Goal: Information Seeking & Learning: Learn about a topic

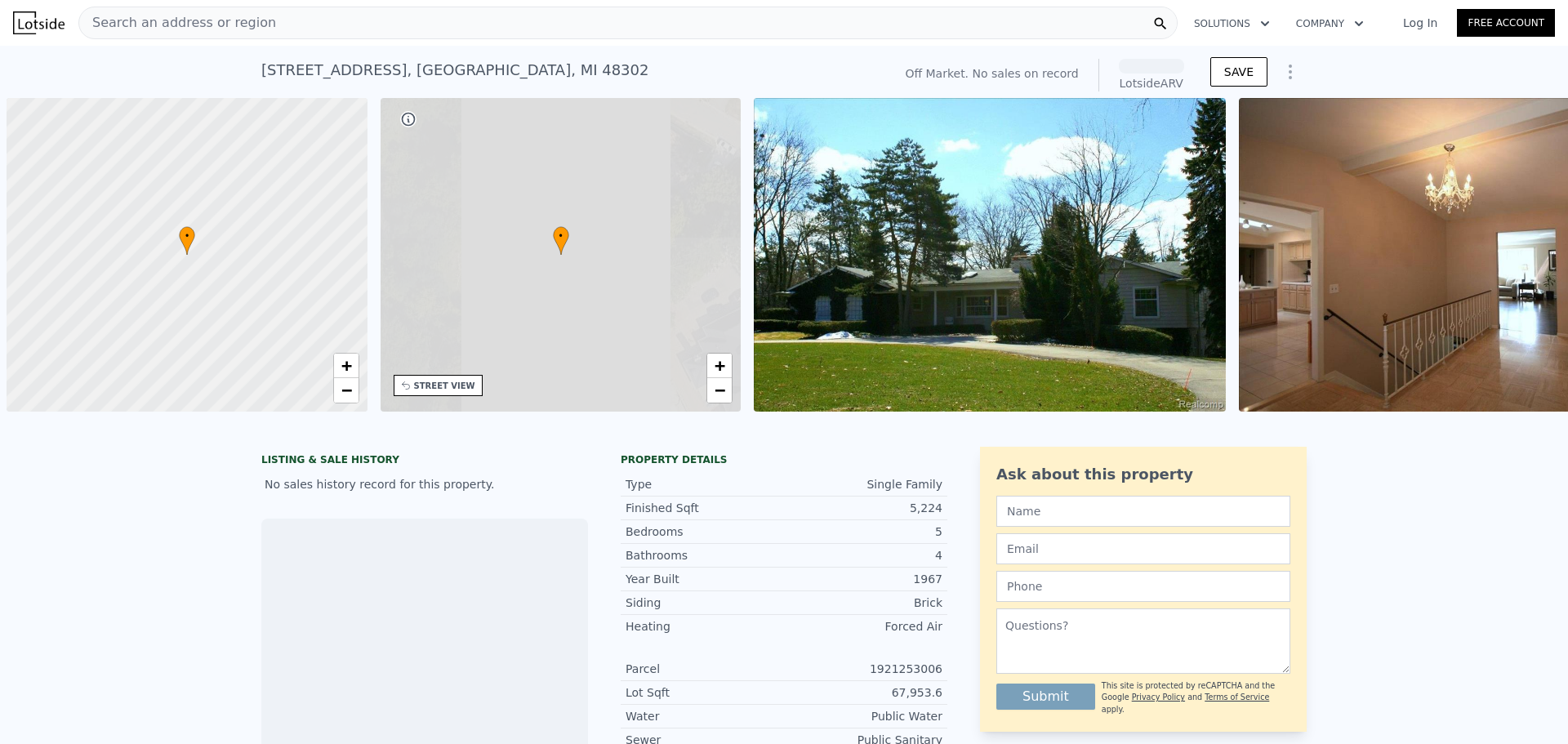
scroll to position [0, 7]
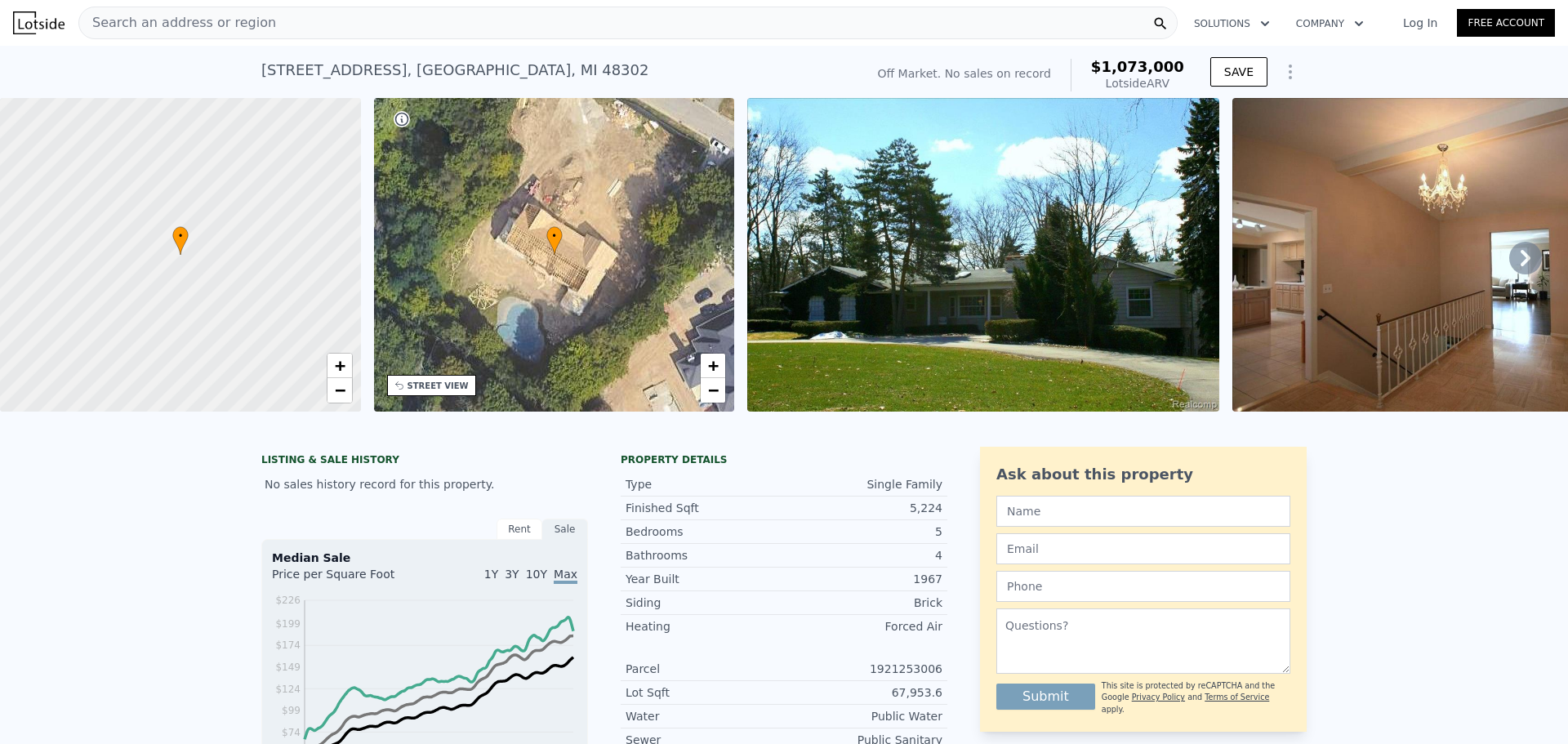
click at [1037, 323] on img at bounding box center [983, 255] width 471 height 313
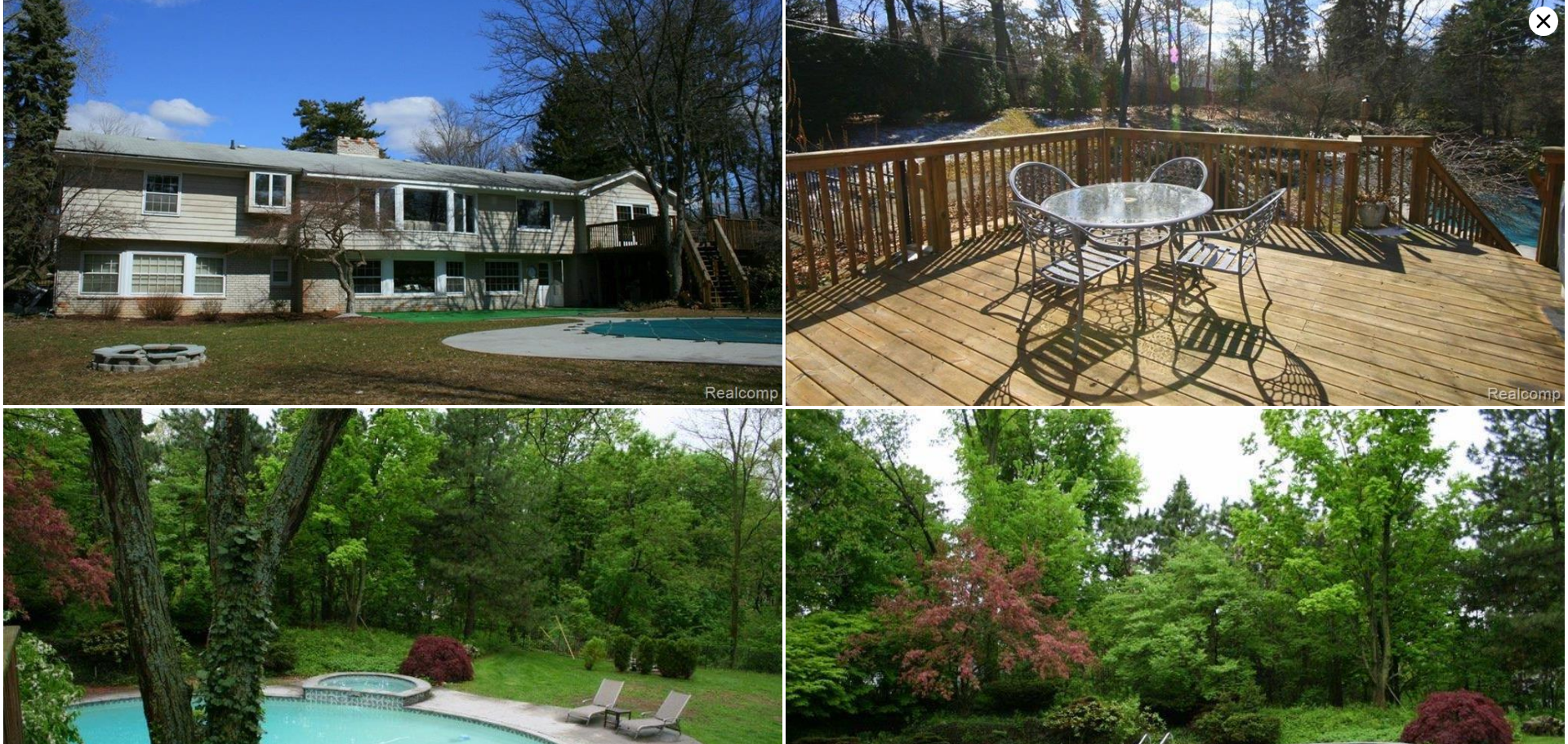
scroll to position [2362, 0]
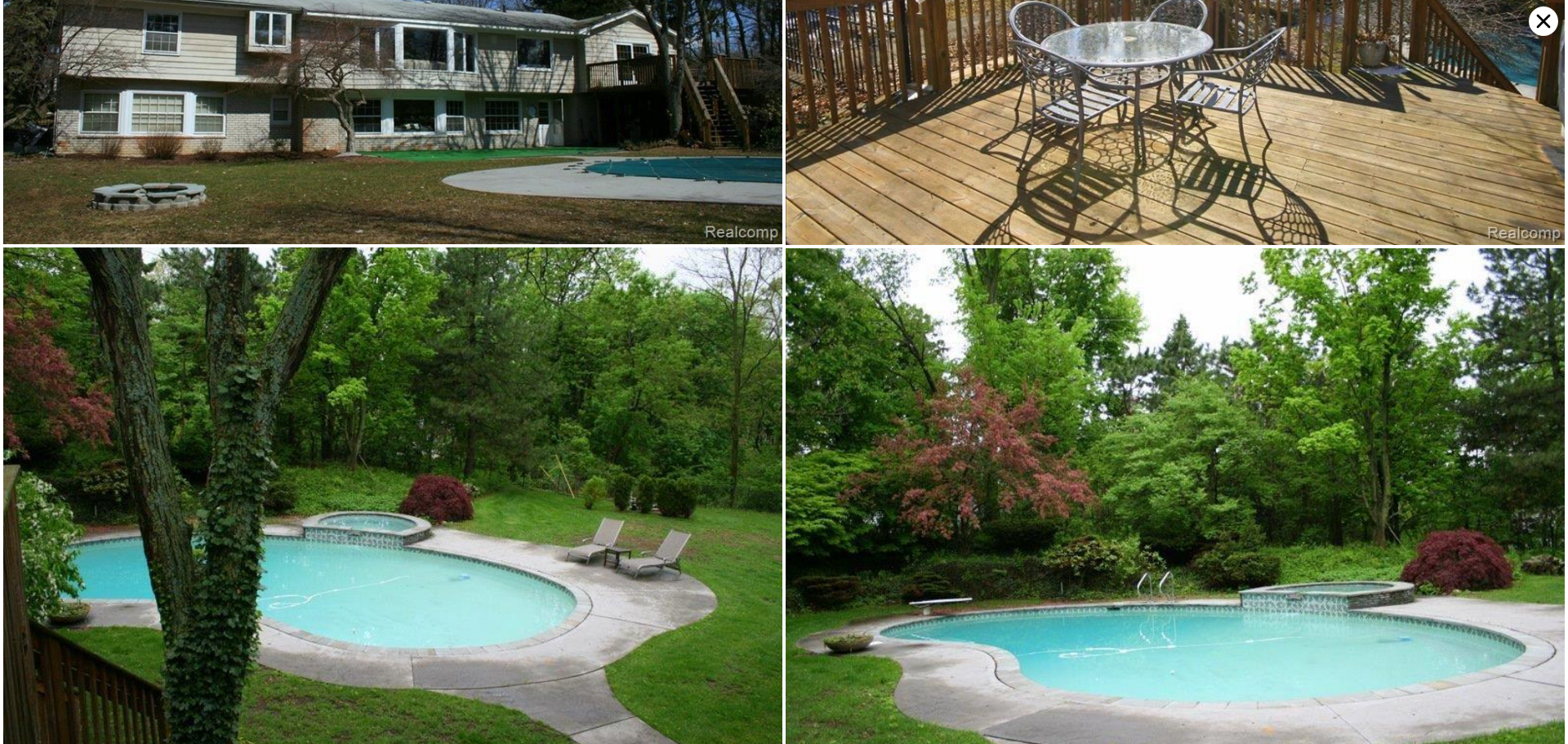
click at [1537, 22] on icon at bounding box center [1544, 21] width 30 height 30
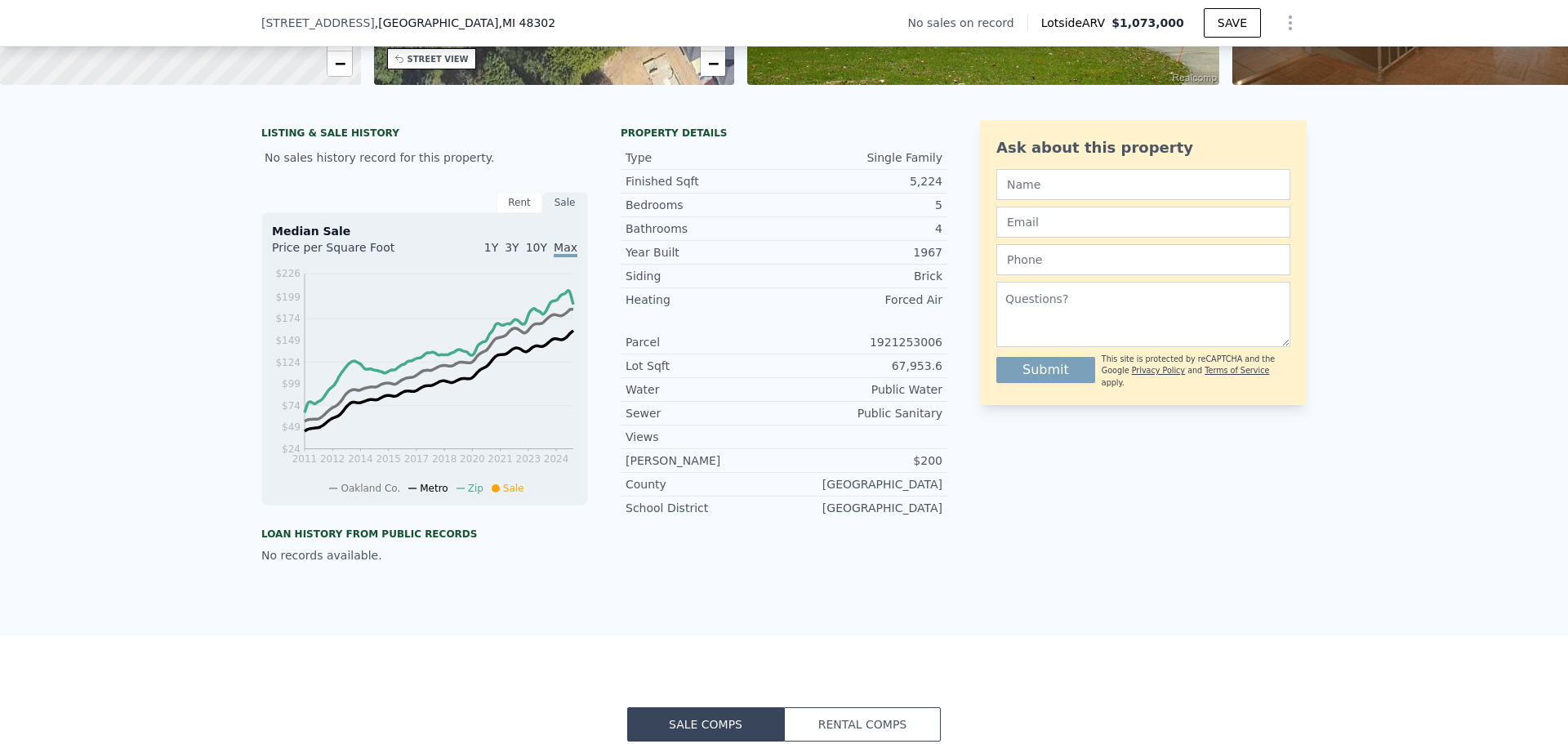
scroll to position [0, 0]
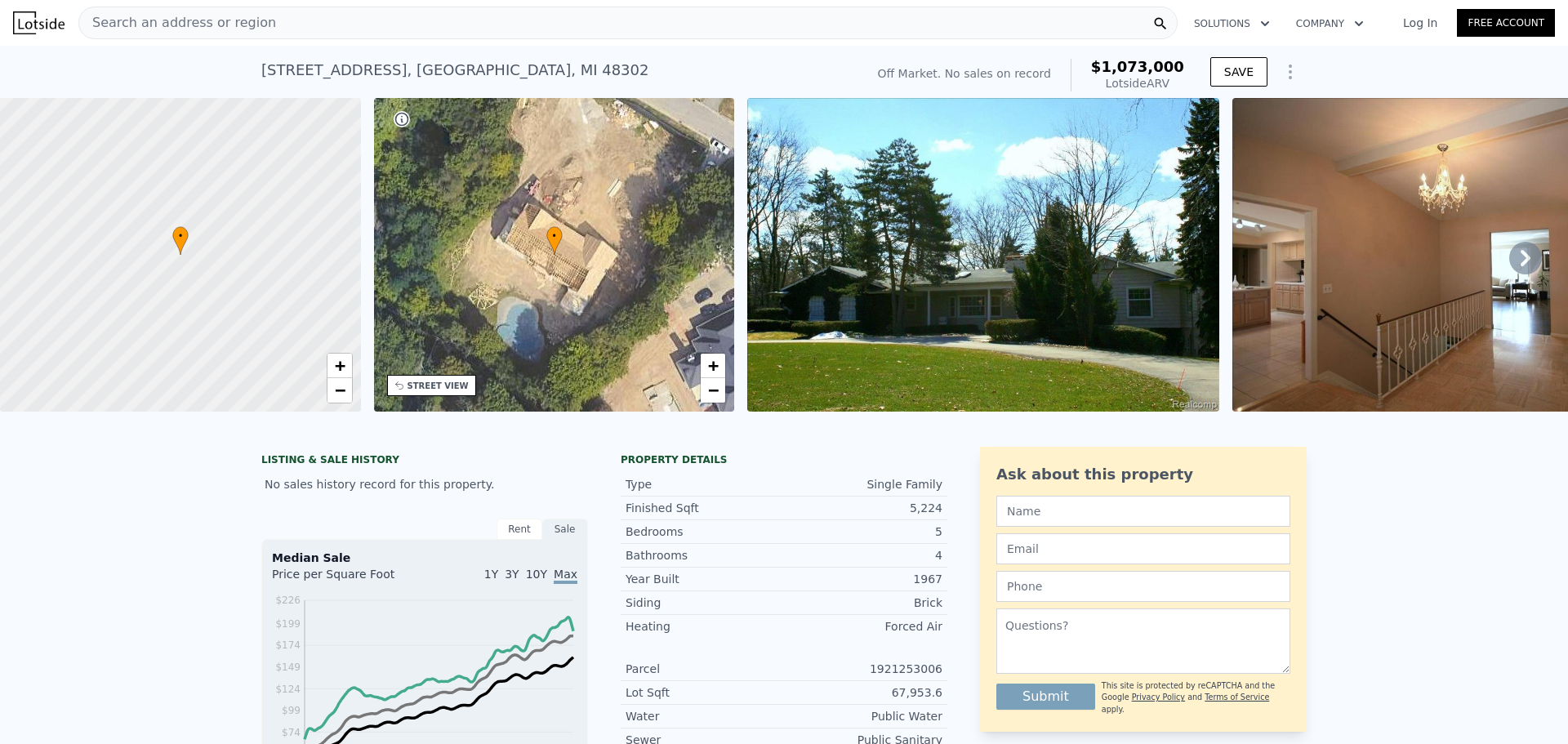
click at [624, 21] on div "Search an address or region" at bounding box center [628, 23] width 1099 height 33
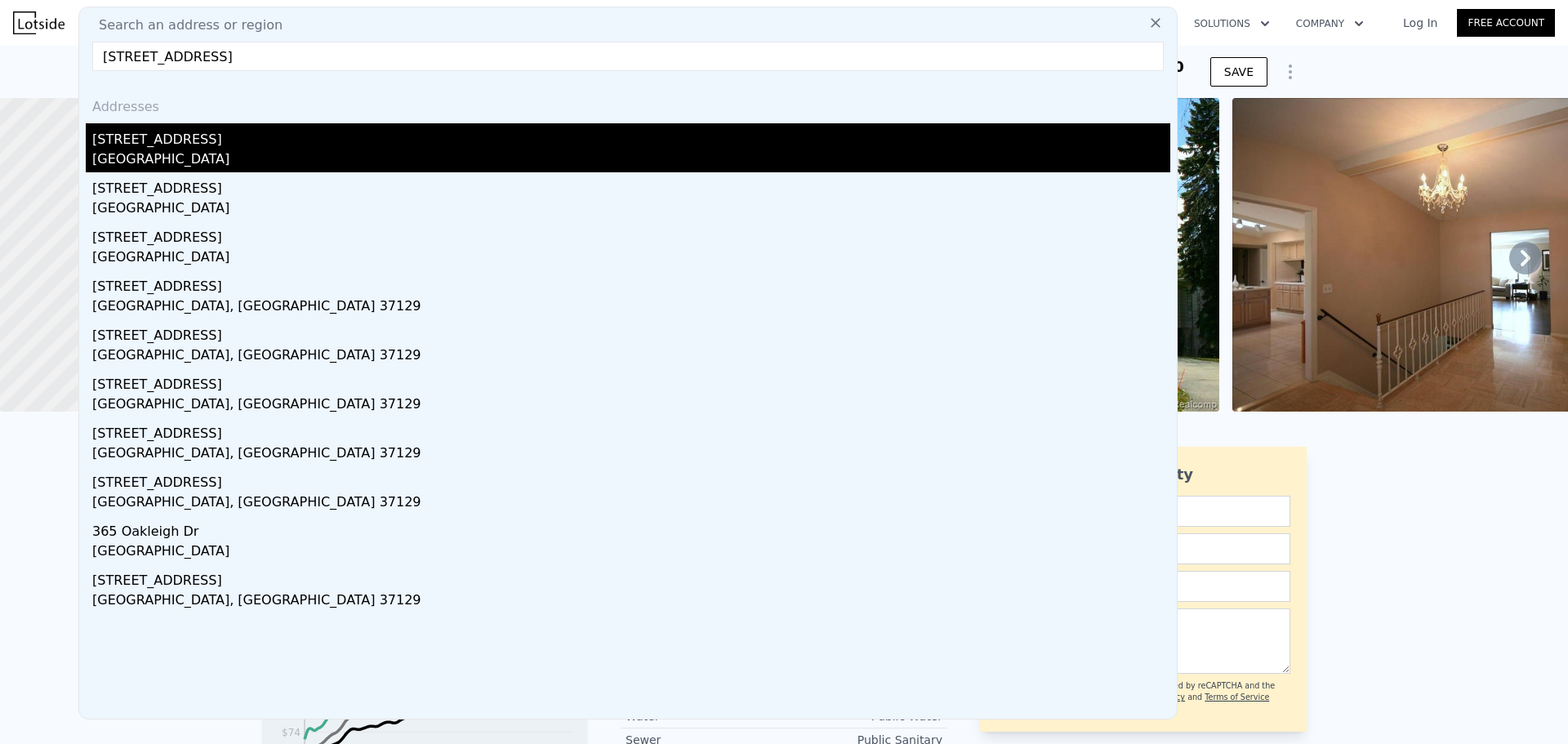
type input "[STREET_ADDRESS]"
click at [281, 149] on div "[STREET_ADDRESS]" at bounding box center [632, 136] width 1078 height 26
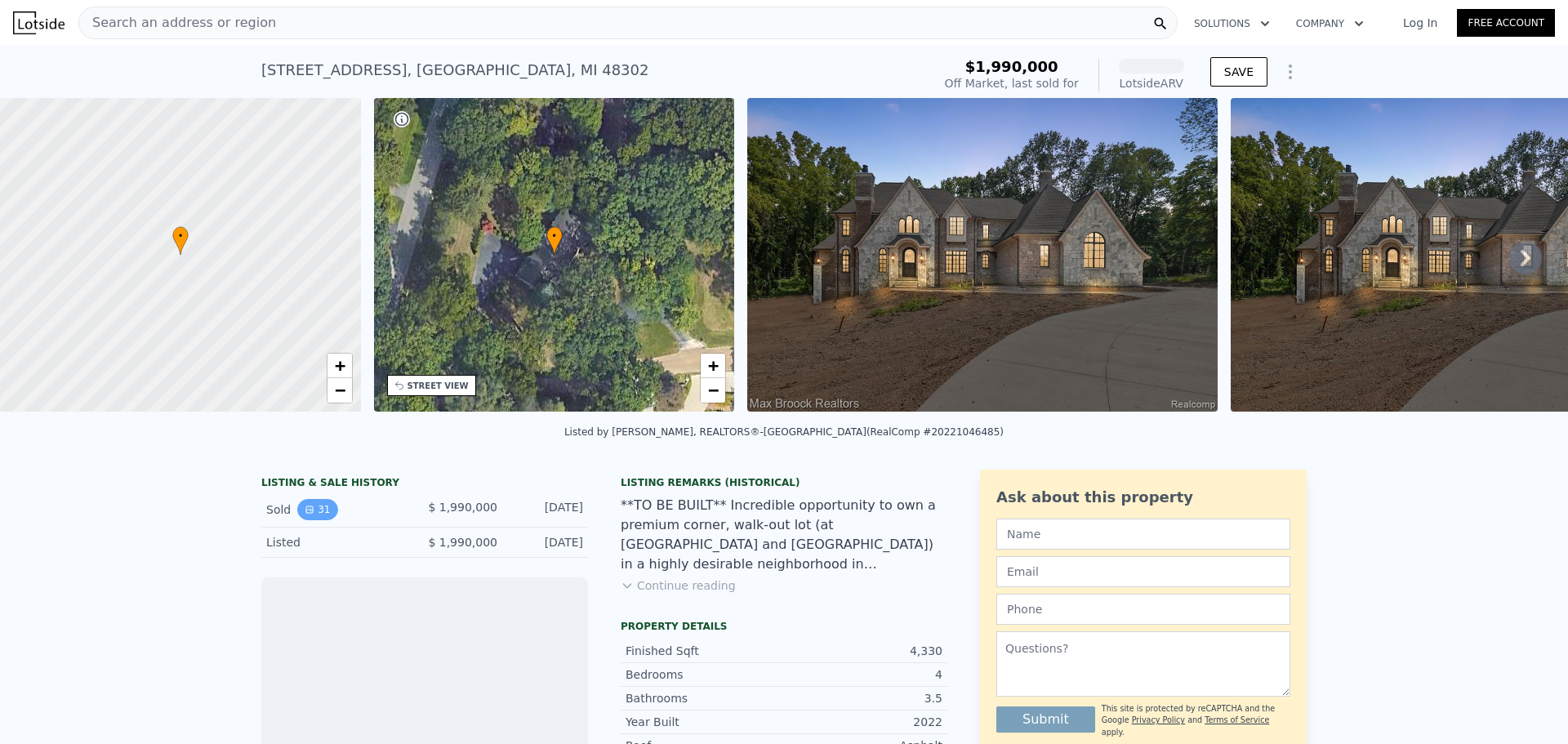
click at [313, 520] on button "31" at bounding box center [317, 509] width 40 height 21
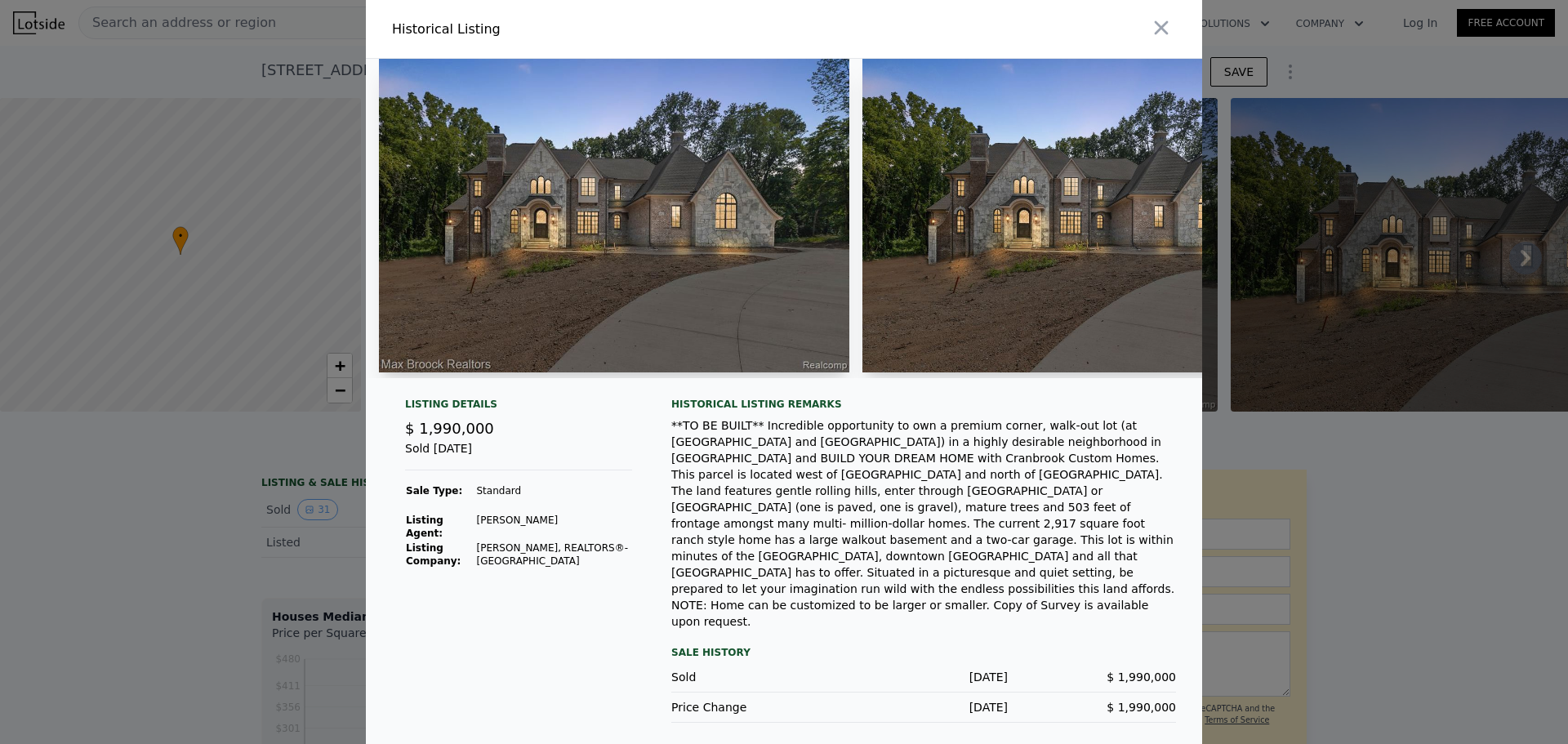
click at [313, 544] on div at bounding box center [784, 372] width 1568 height 744
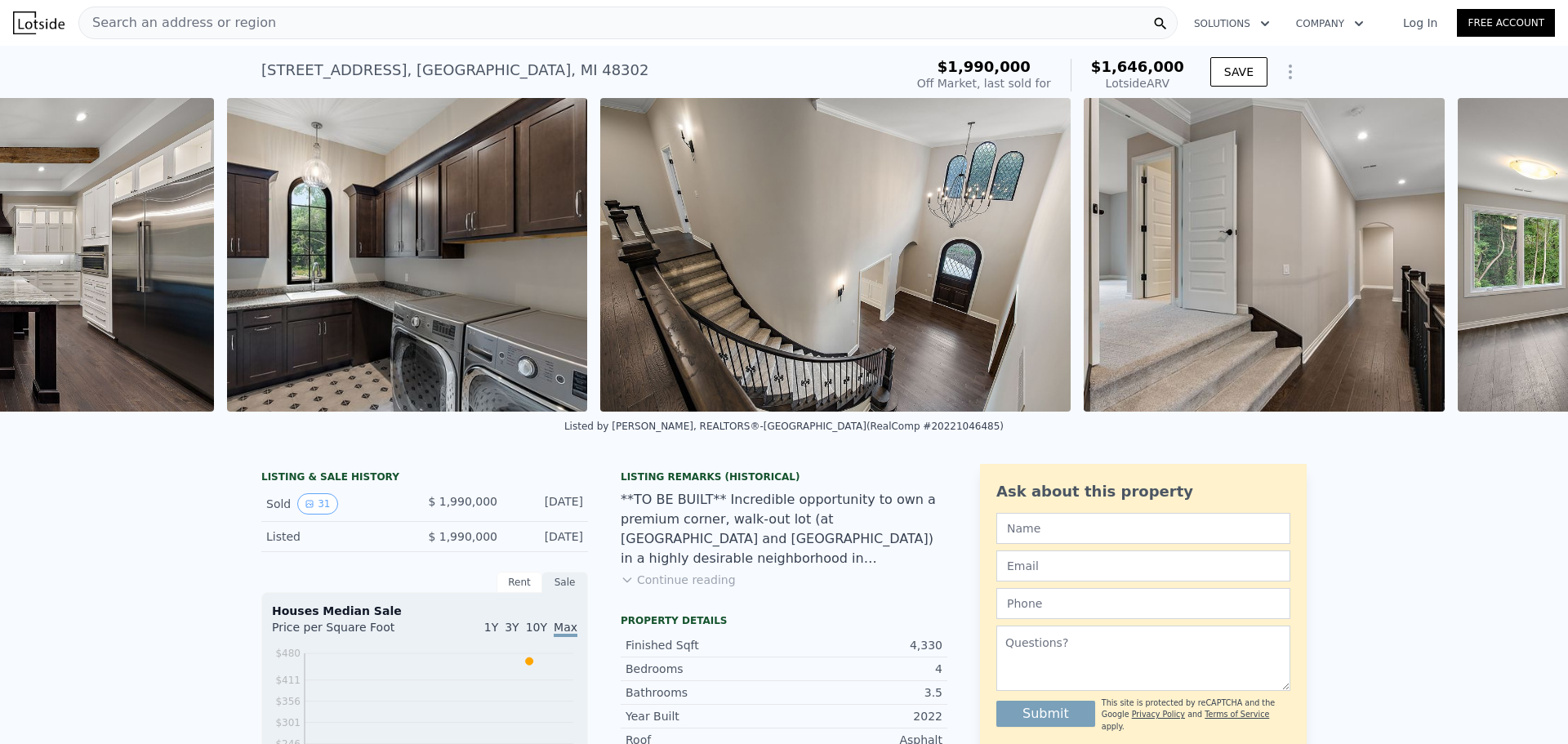
scroll to position [0, 11643]
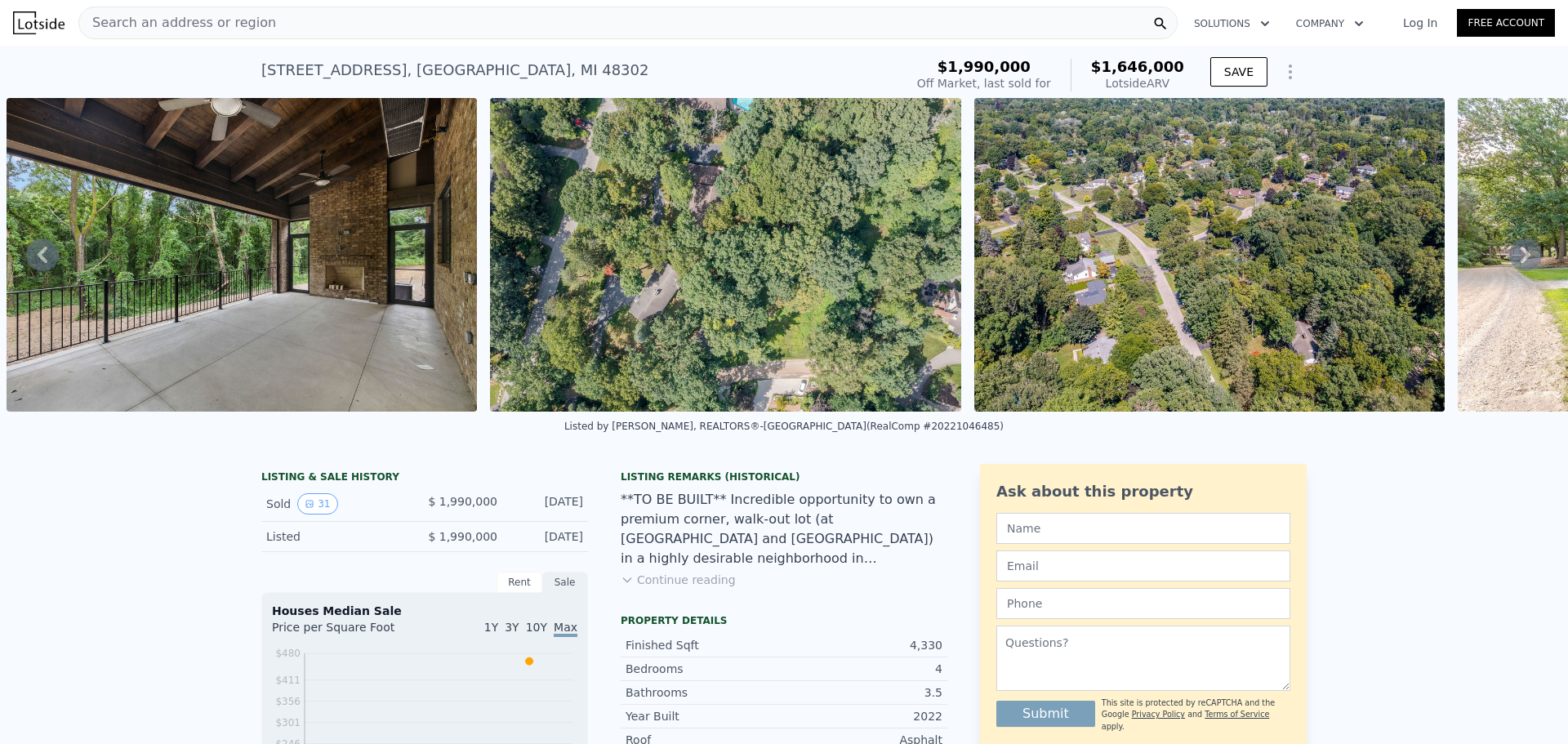
click at [571, 36] on div "Search an address or region" at bounding box center [628, 23] width 1099 height 33
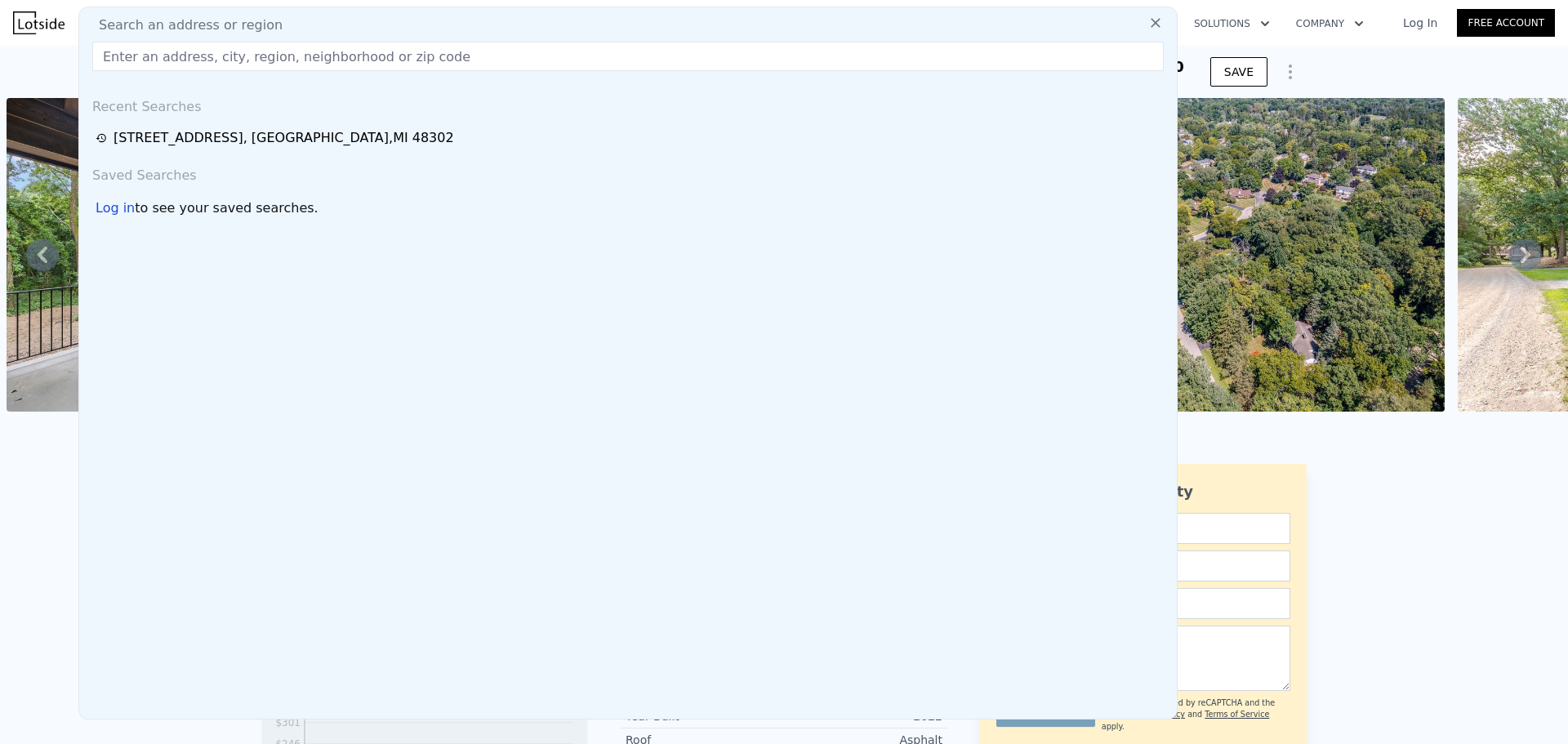
click at [485, 50] on input "text" at bounding box center [629, 56] width 1072 height 30
